Goal: Information Seeking & Learning: Learn about a topic

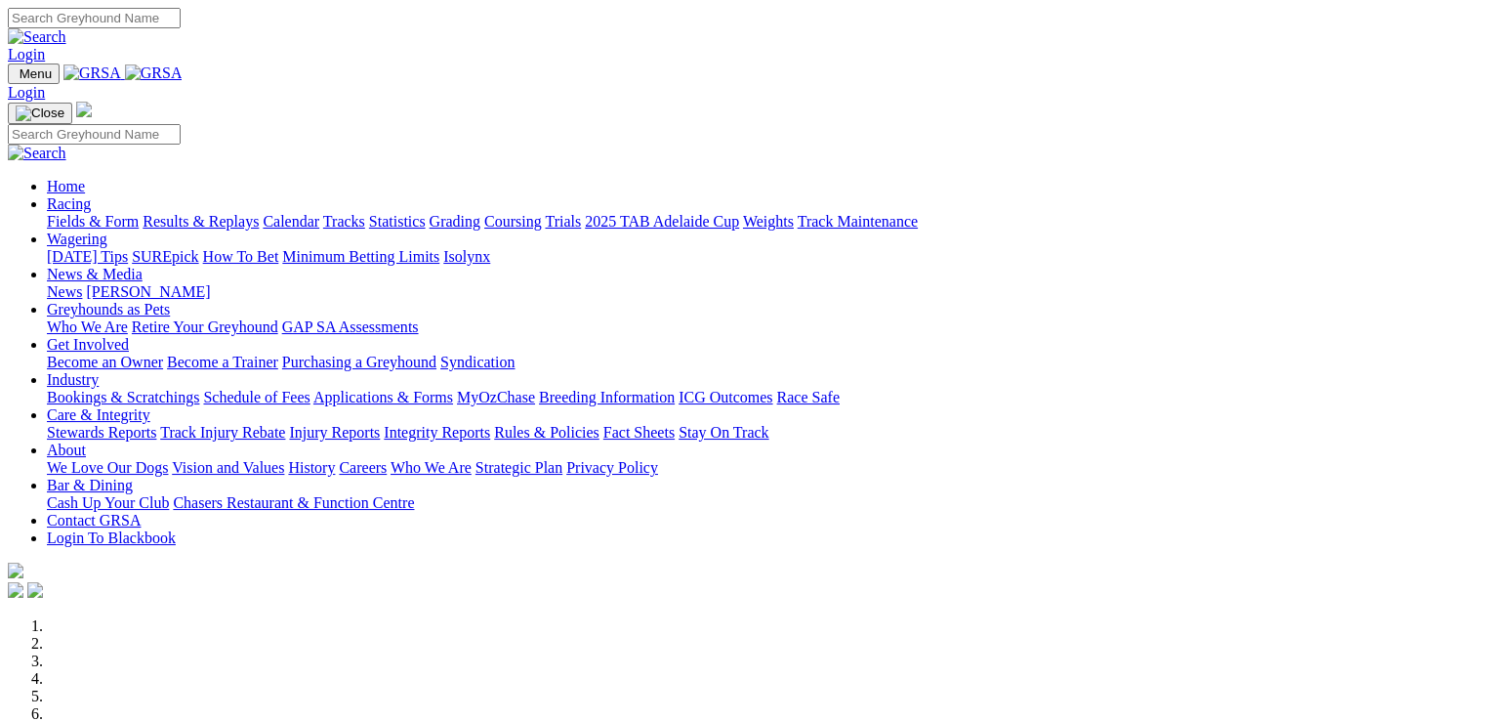
click at [600, 424] on link "Rules & Policies" at bounding box center [546, 432] width 105 height 17
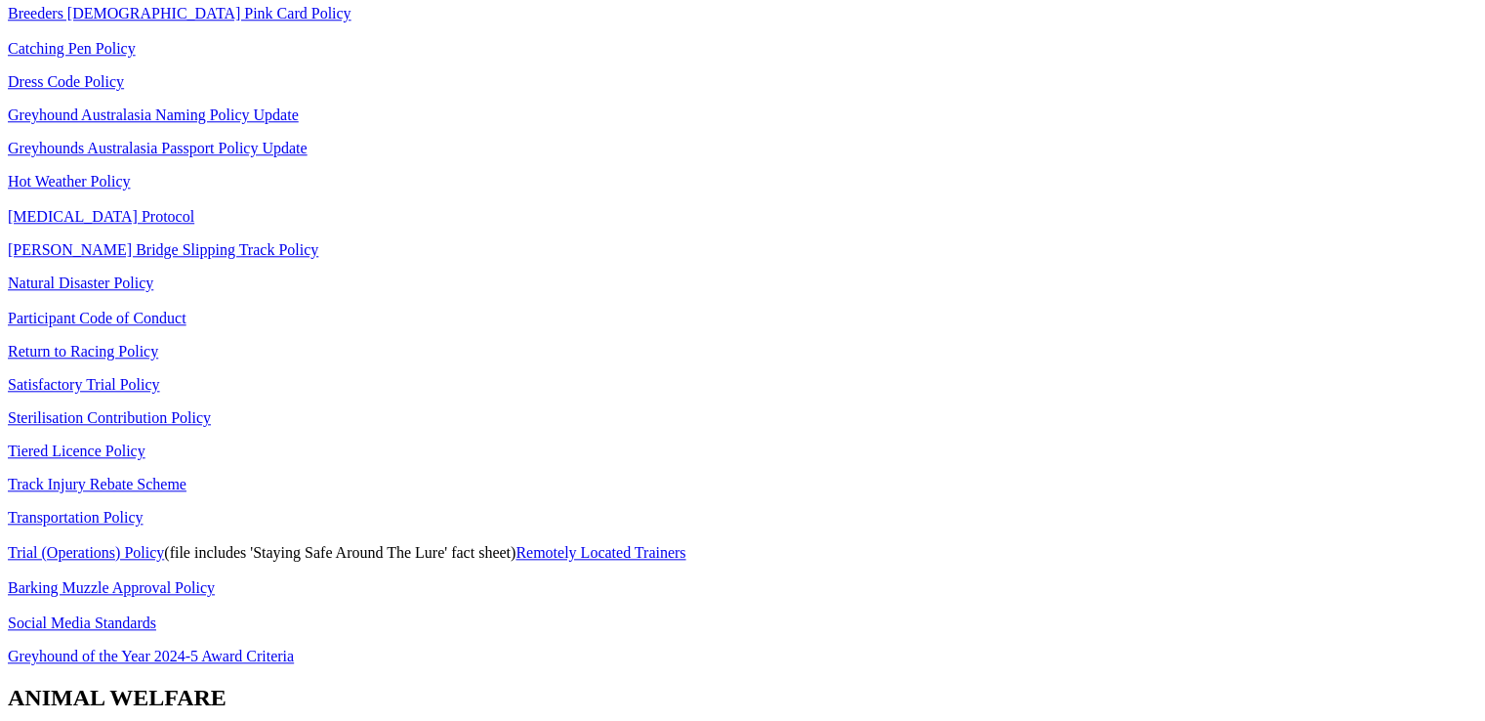
scroll to position [1302, 0]
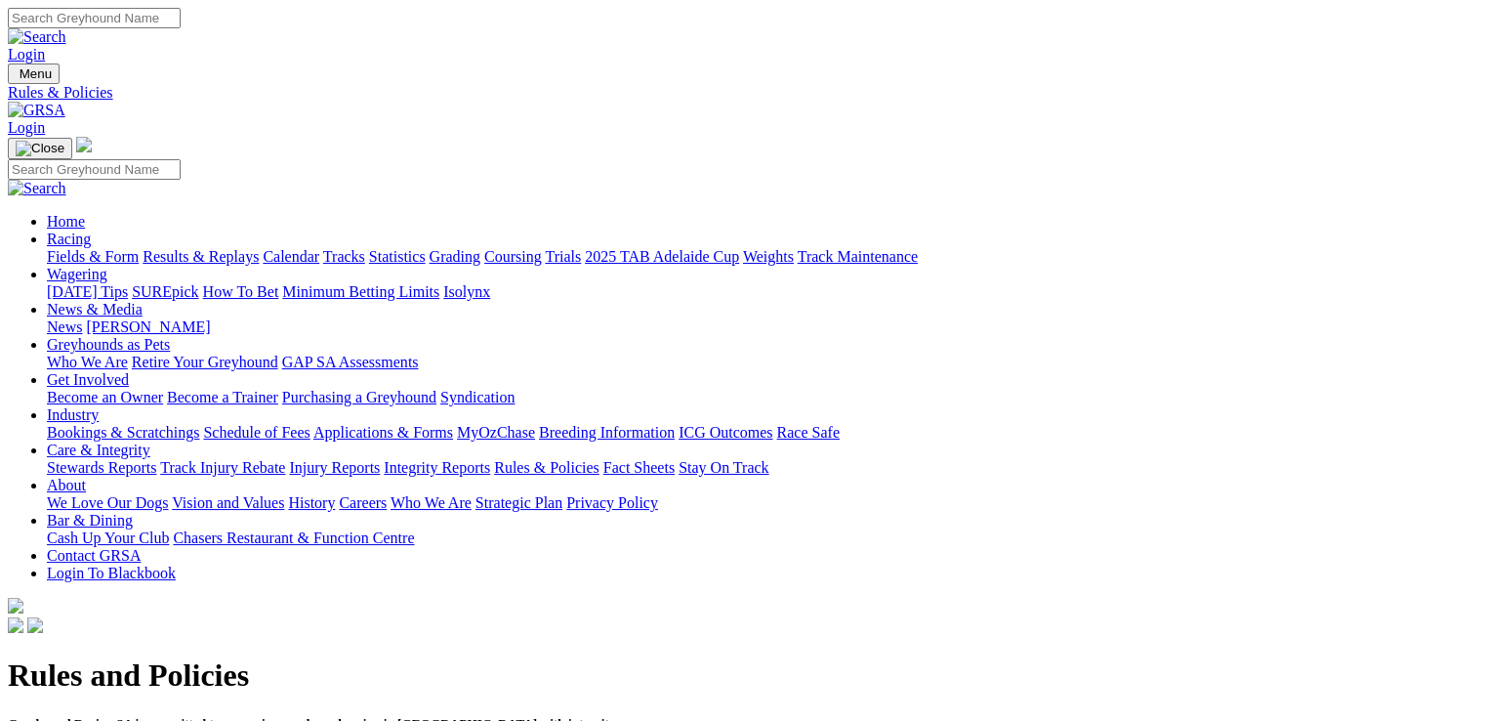
scroll to position [650, 0]
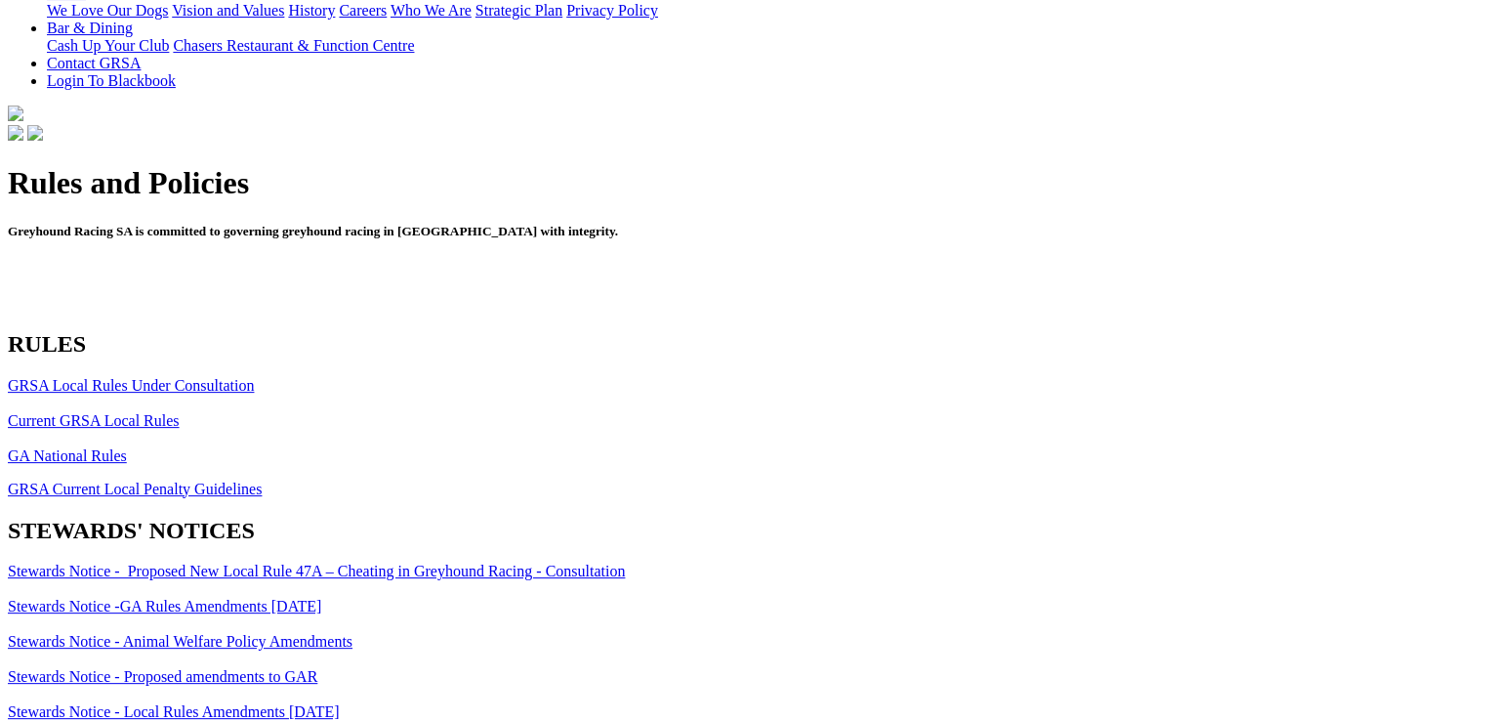
scroll to position [601, 0]
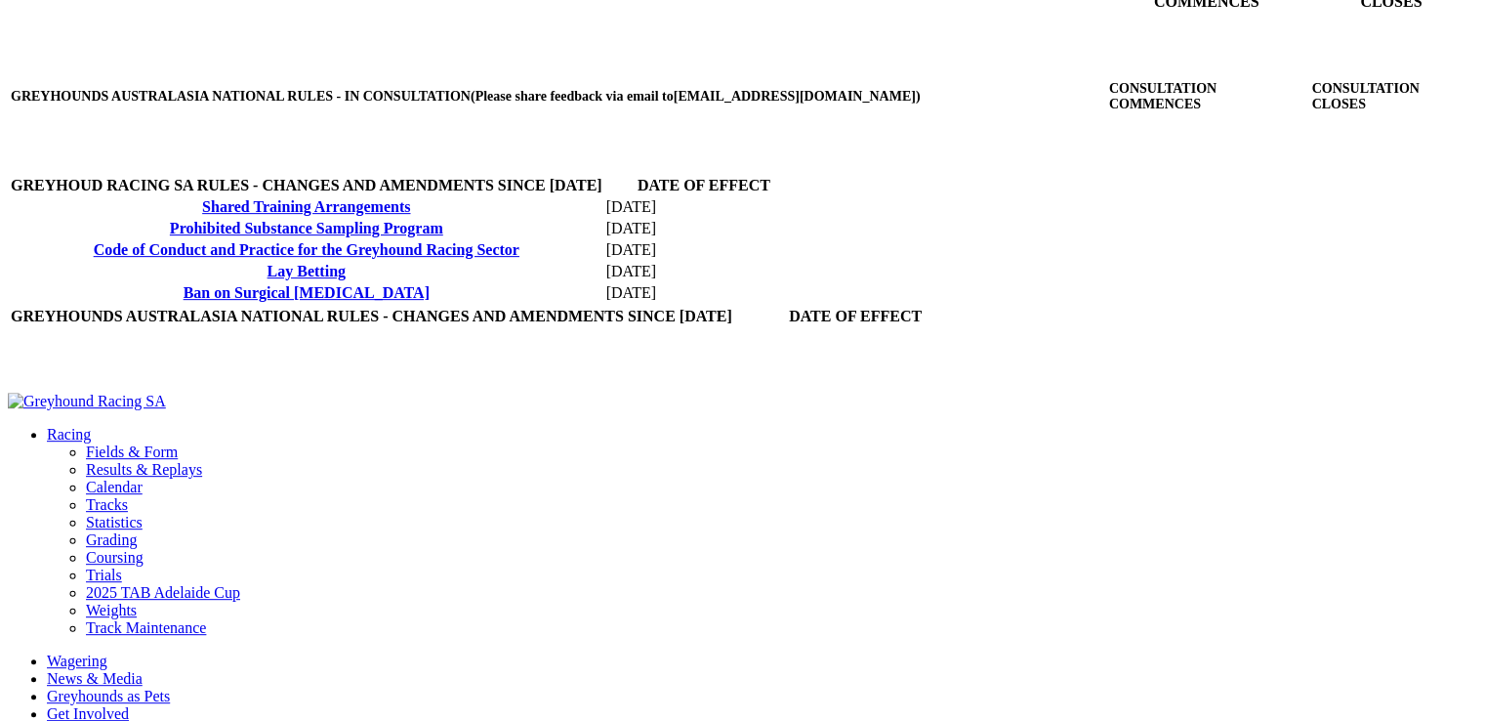
scroll to position [747, 0]
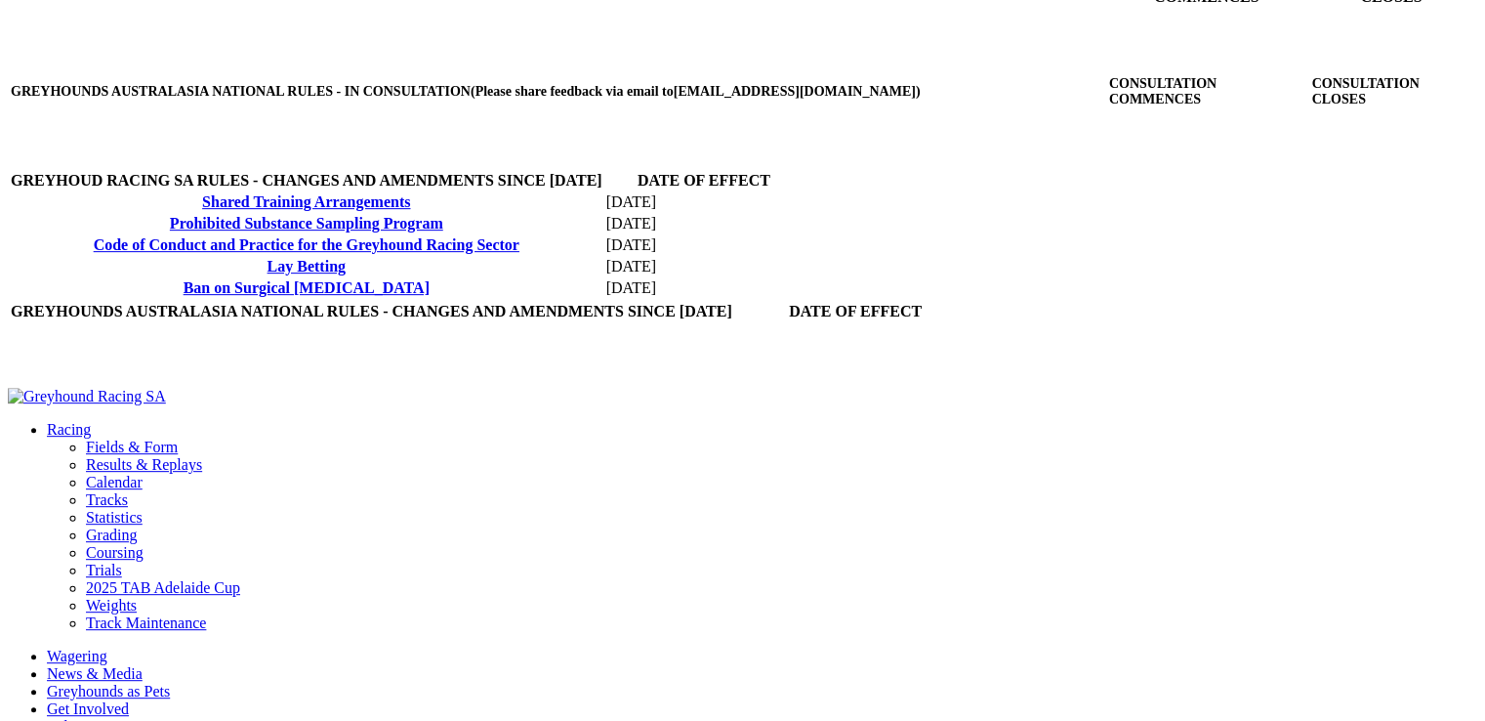
click at [268, 274] on link "Lay Betting" at bounding box center [307, 266] width 78 height 17
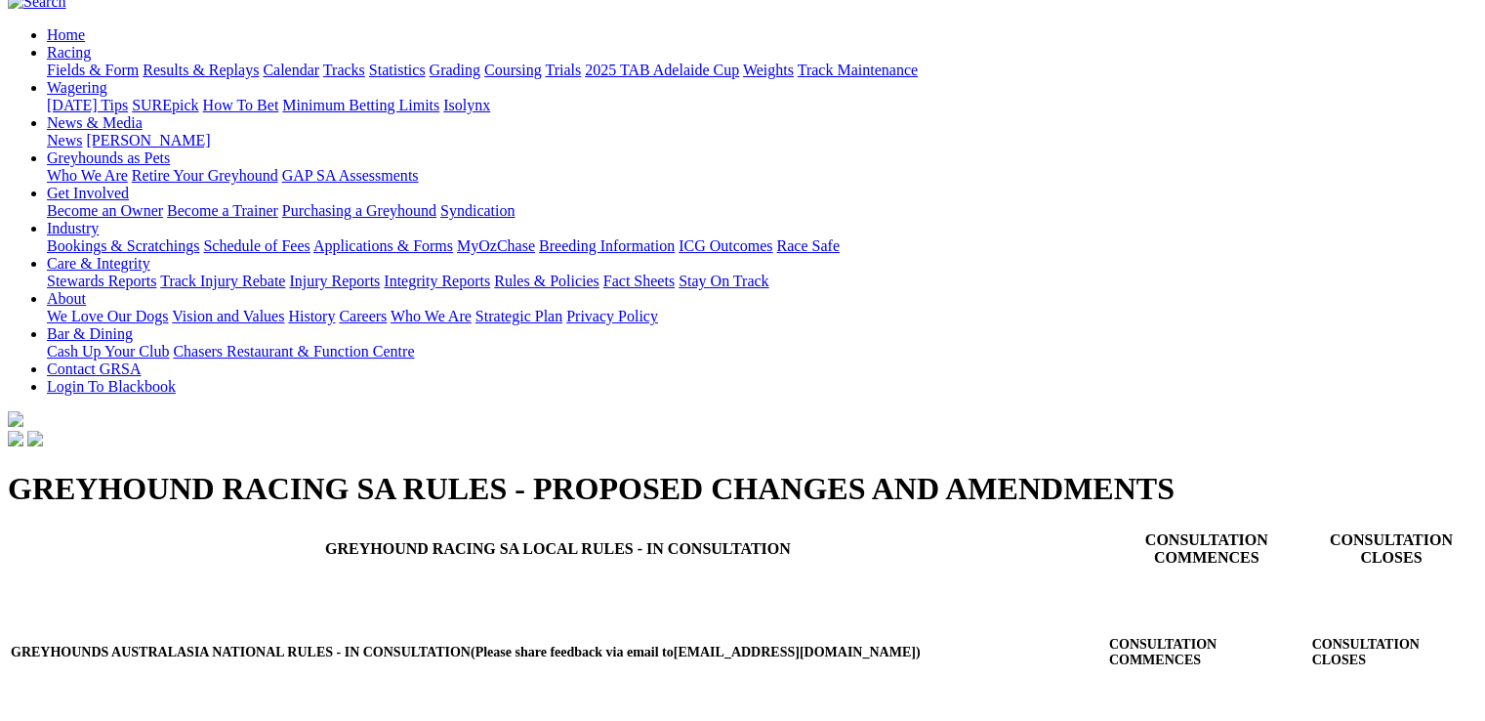
scroll to position [281, 0]
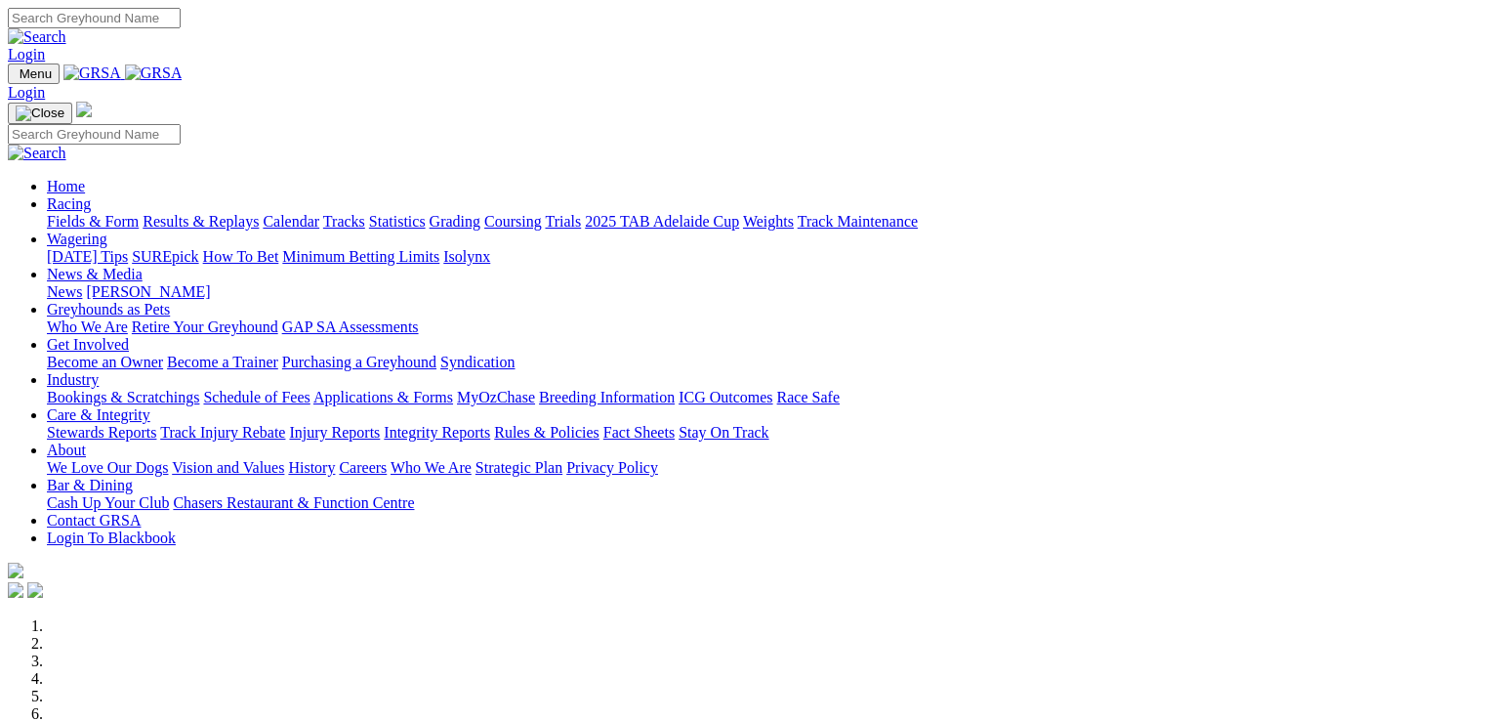
click at [150, 406] on link "Care & Integrity" at bounding box center [99, 414] width 104 height 17
